Goal: Check status: Check status

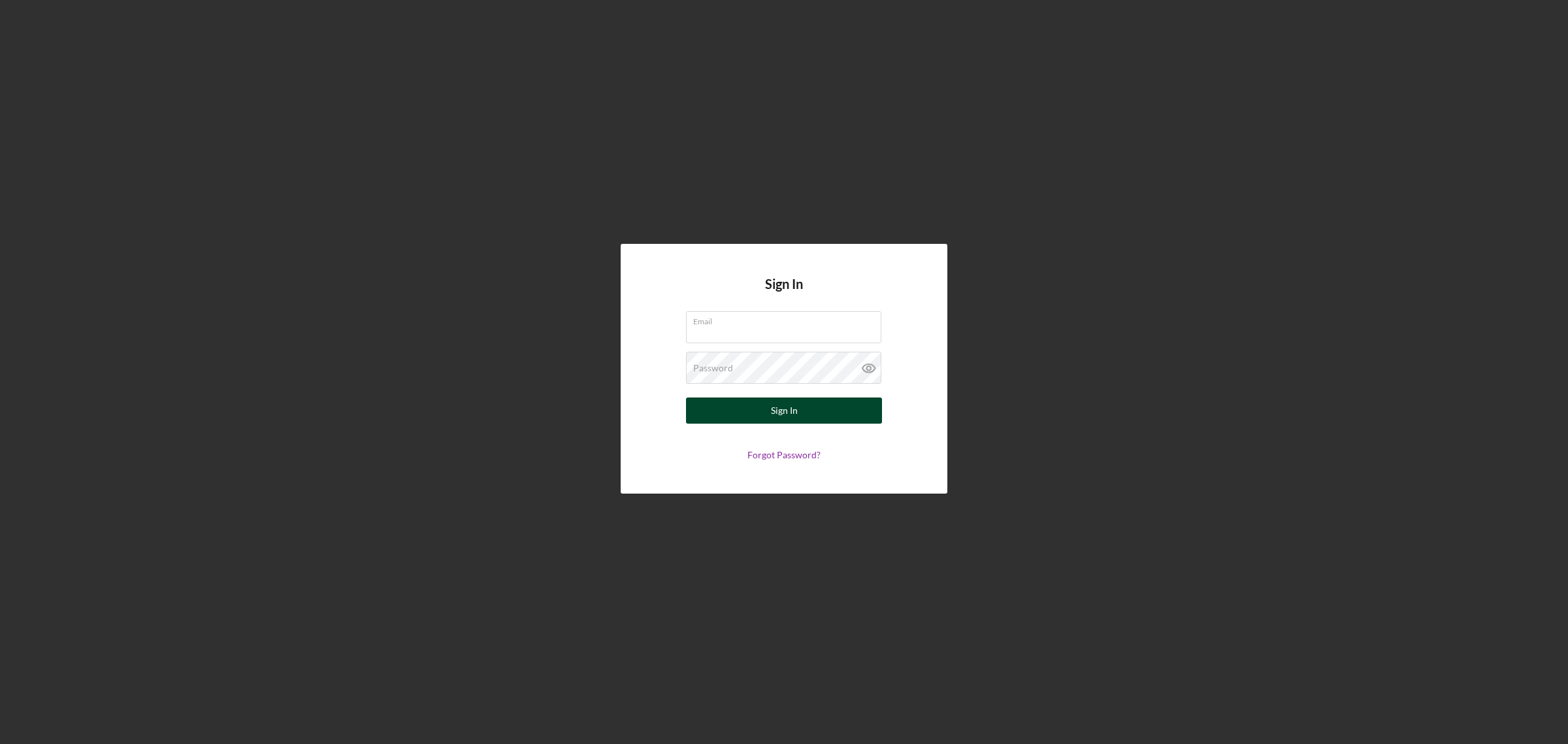
type input "[EMAIL_ADDRESS][DOMAIN_NAME]"
click at [801, 413] on button "Sign In" at bounding box center [784, 410] width 196 height 26
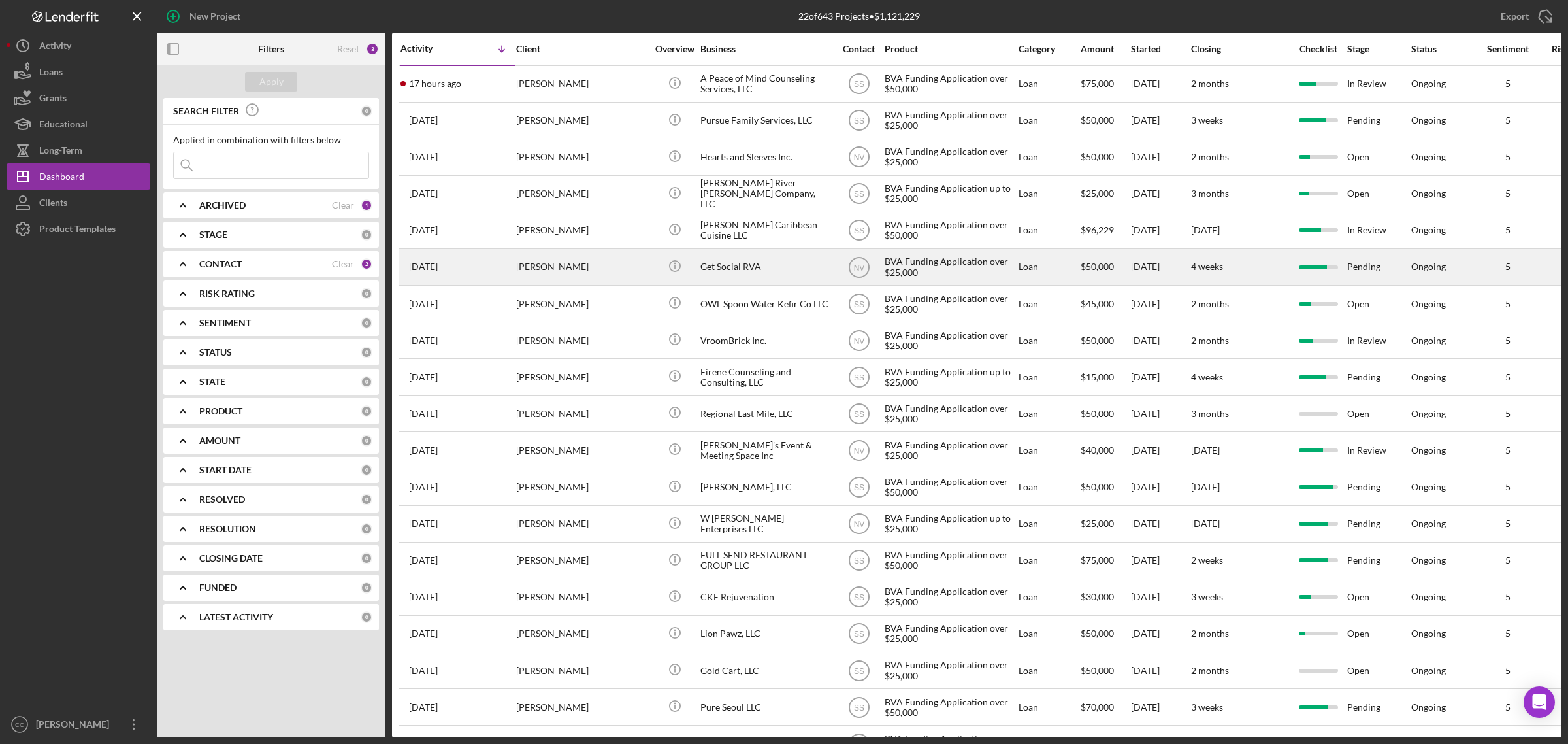
click at [768, 271] on div "Get Social RVA" at bounding box center [765, 267] width 131 height 34
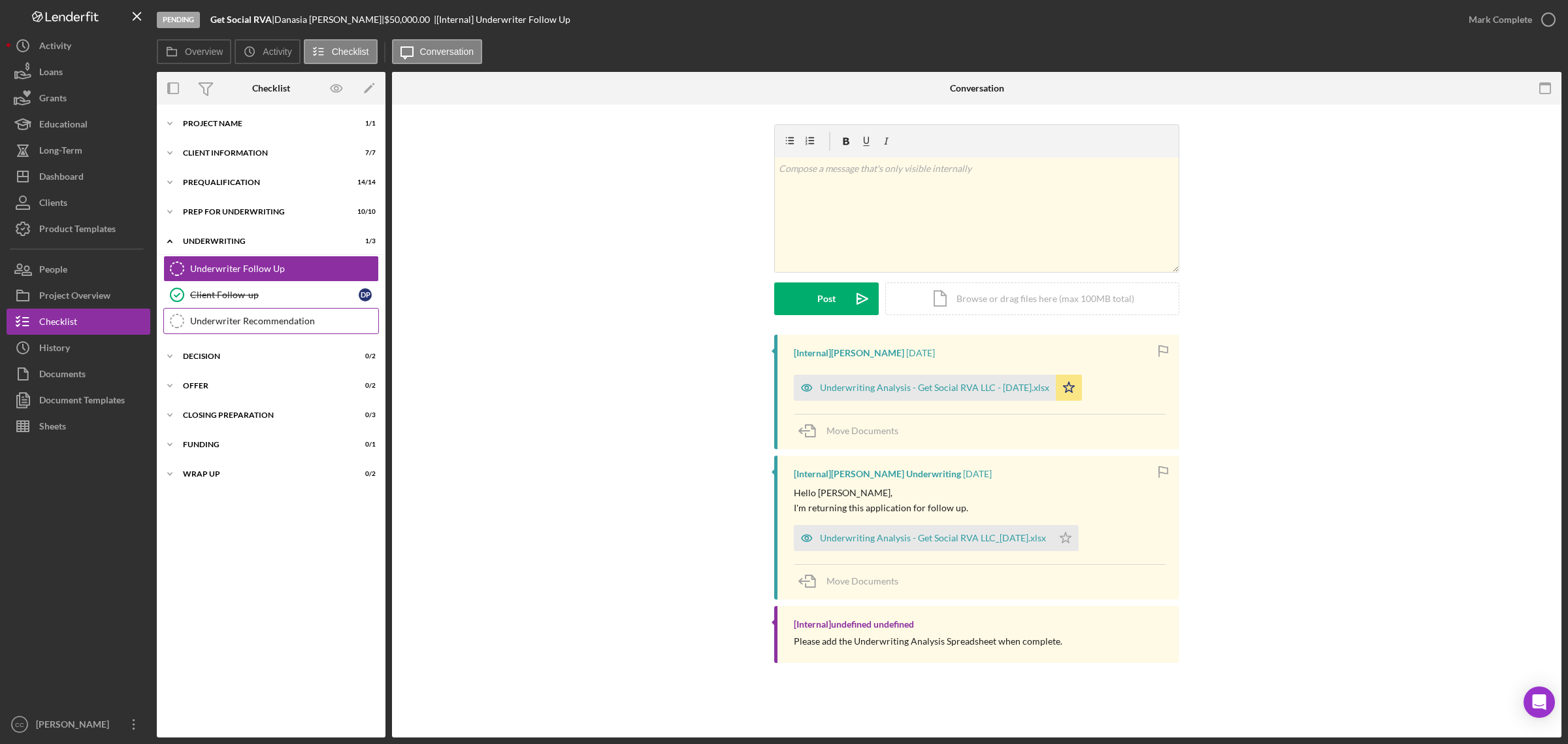
click at [304, 319] on div "Underwriter Recommendation" at bounding box center [284, 321] width 188 height 10
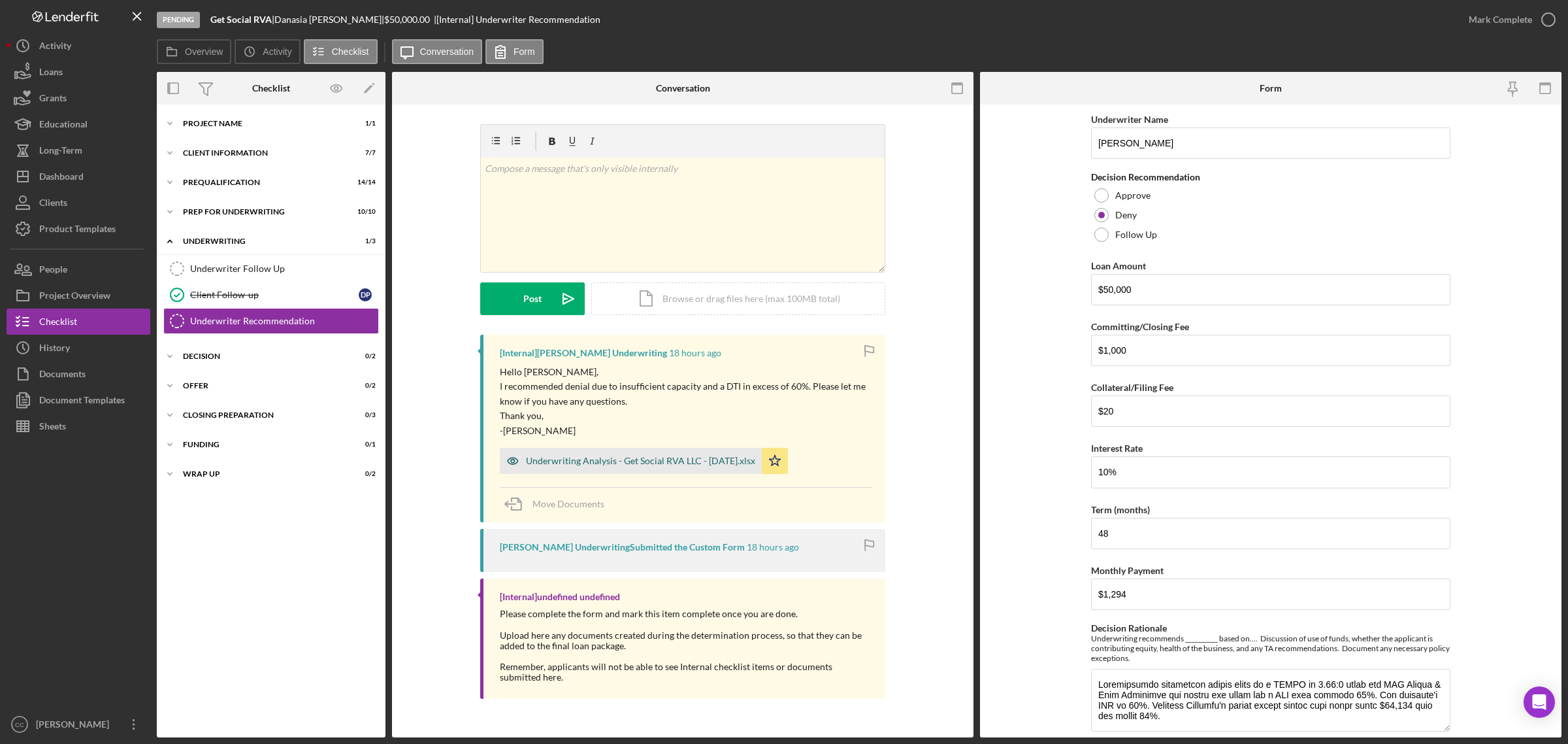
click at [687, 461] on div "Underwriting Analysis - Get Social RVA LLC - [DATE].xlsx" at bounding box center [640, 461] width 229 height 10
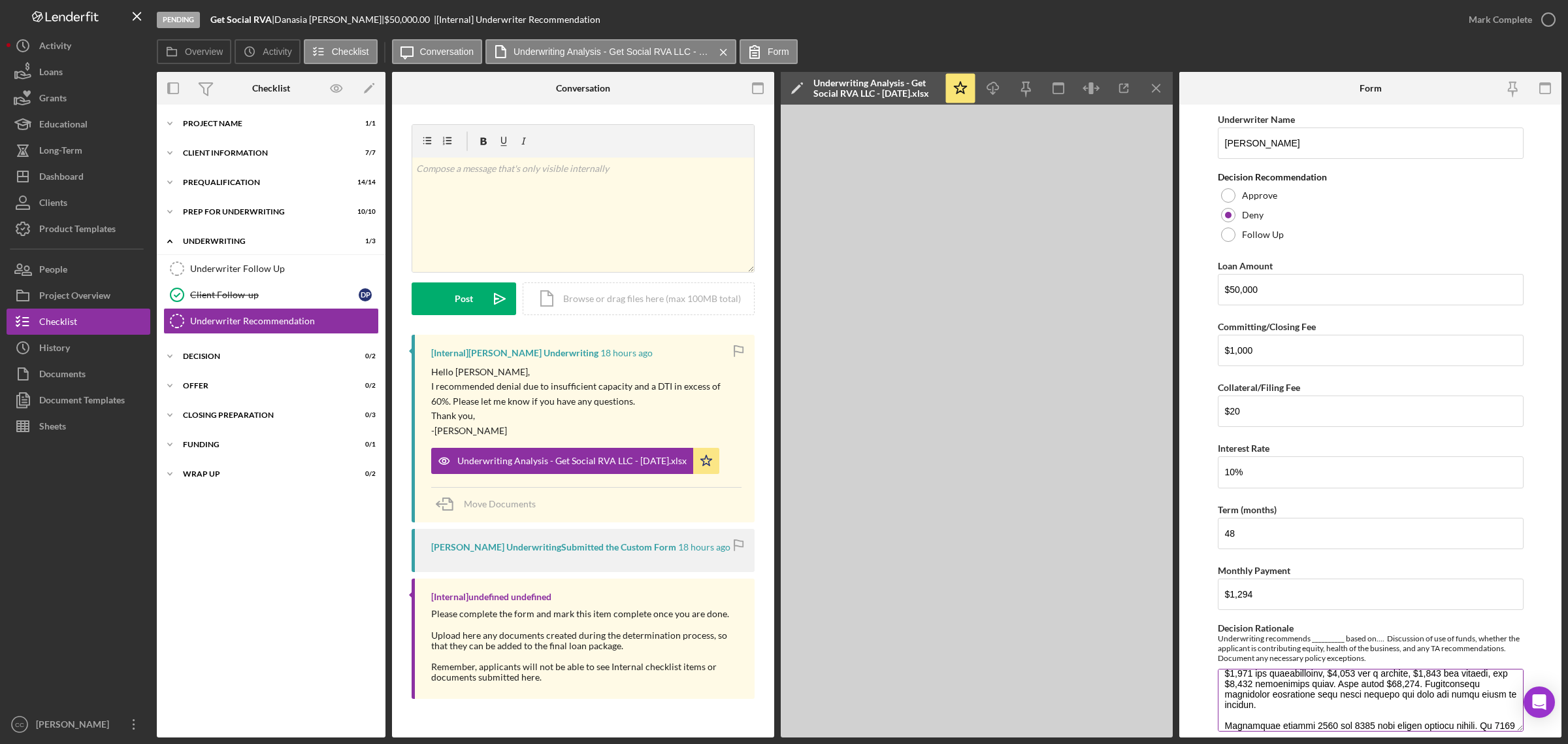
scroll to position [245, 0]
click at [1128, 89] on icon "button" at bounding box center [1123, 88] width 8 height 8
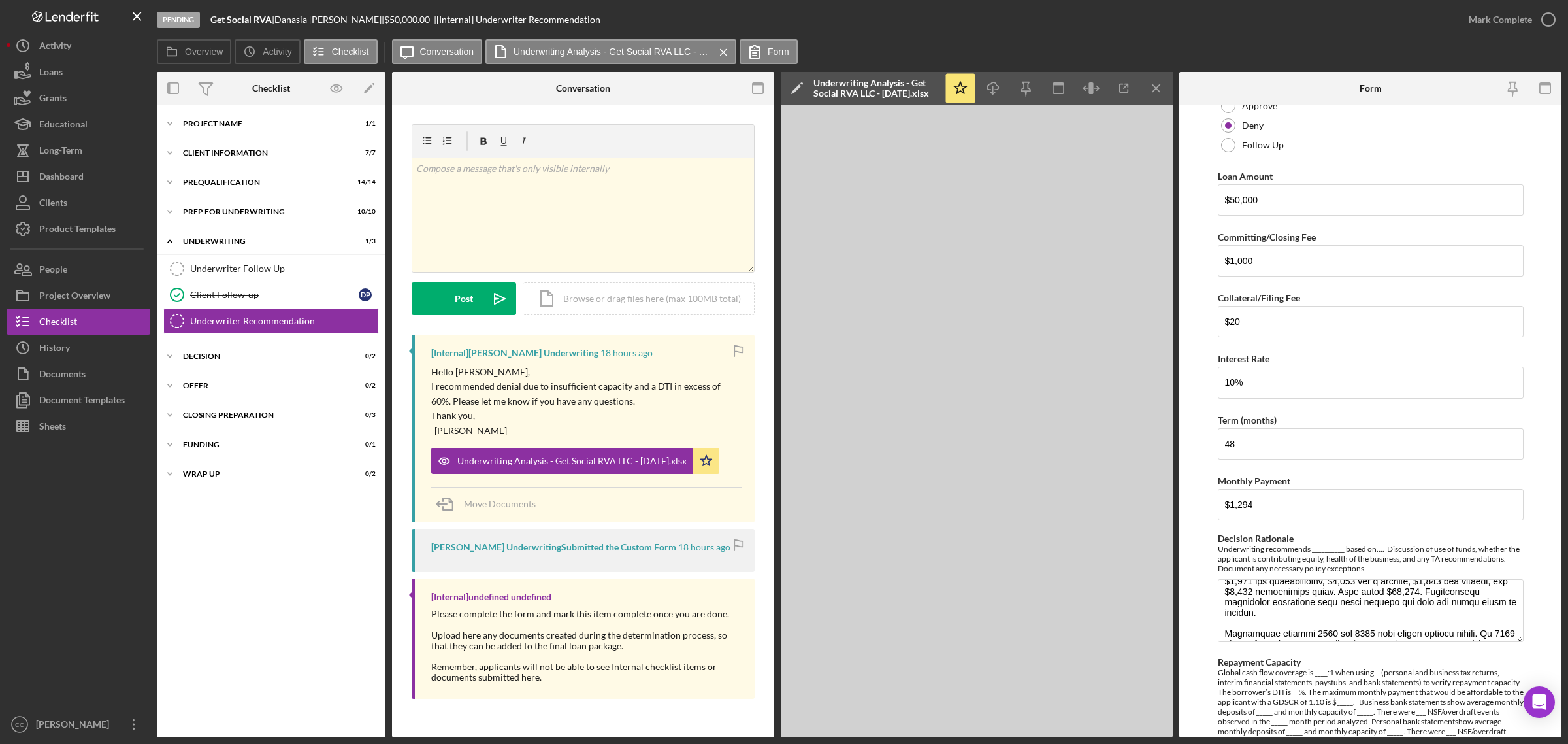
scroll to position [163, 0]
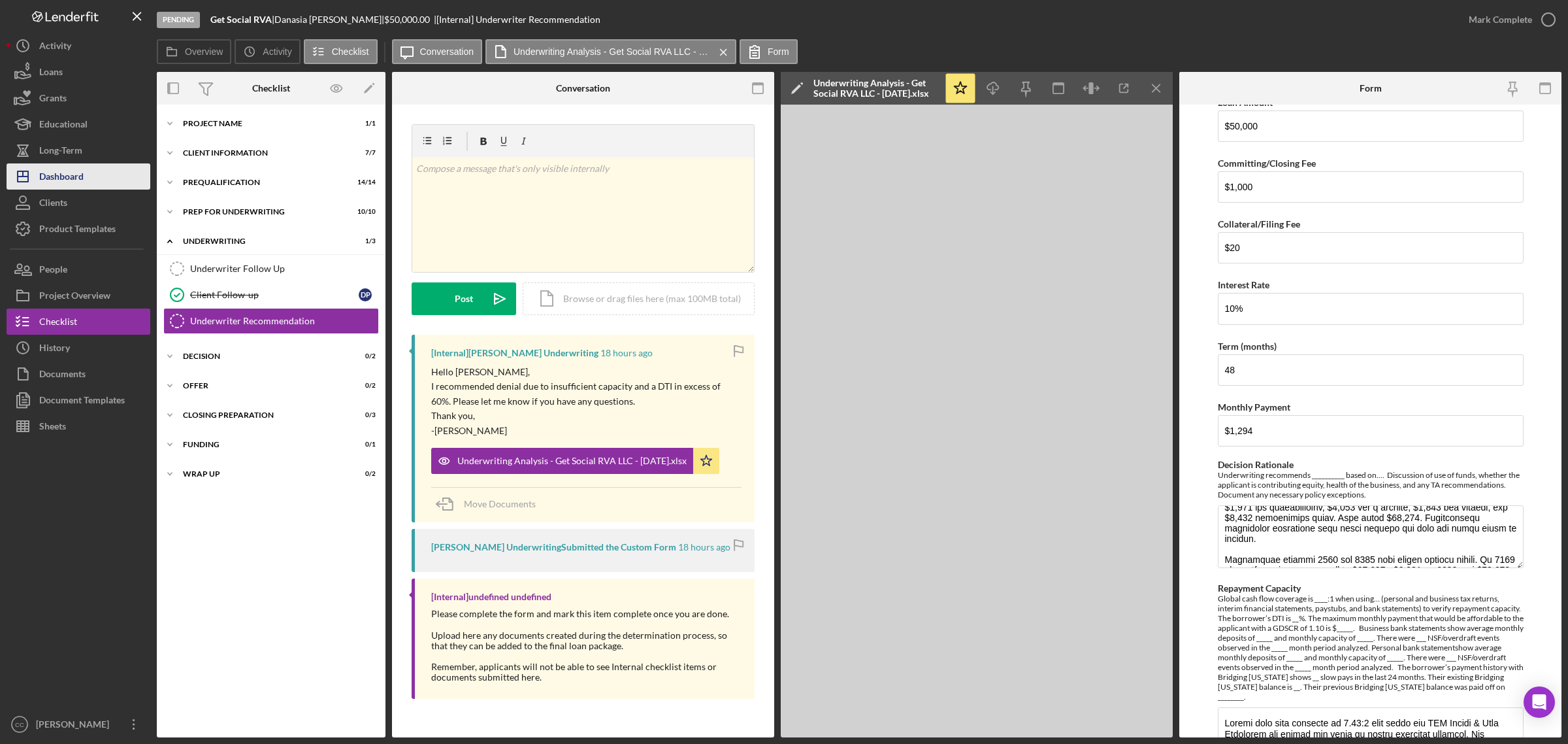
click at [74, 173] on div "Dashboard" at bounding box center [62, 178] width 45 height 30
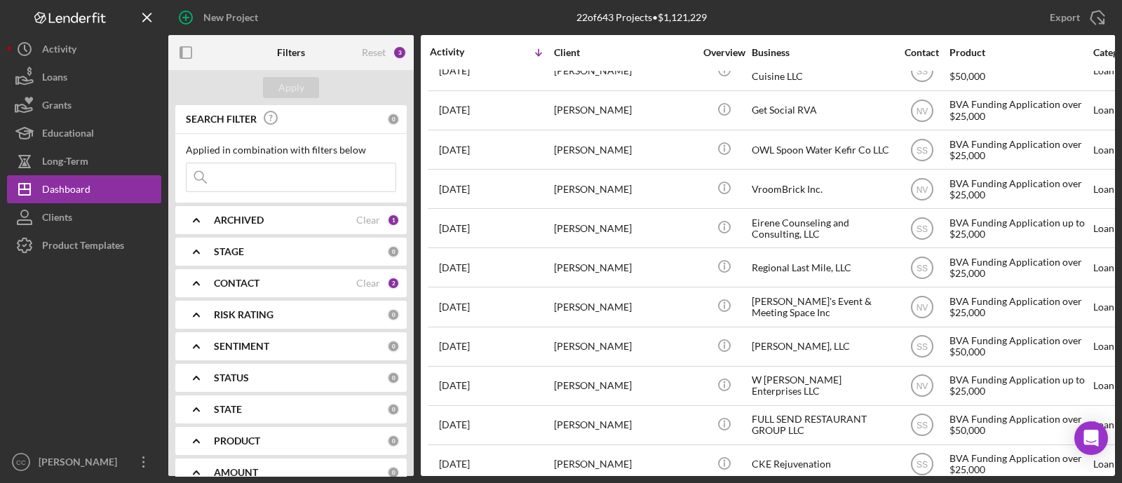
scroll to position [156, 0]
